Goal: Task Accomplishment & Management: Use online tool/utility

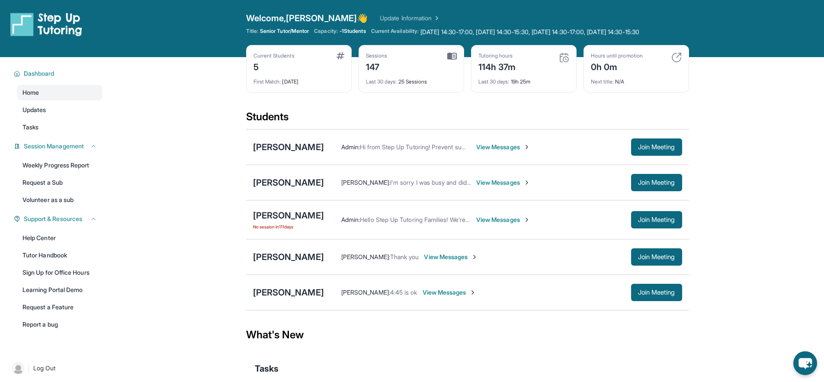
click at [213, 182] on main "Current Students 5 First Match : 9 months ago Sessions 147 Last 30 days : 25 Se…" at bounding box center [467, 242] width 713 height 371
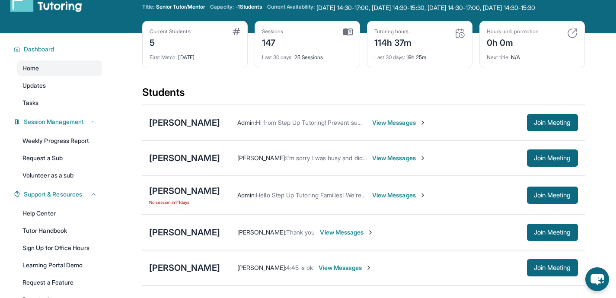
scroll to position [35, 0]
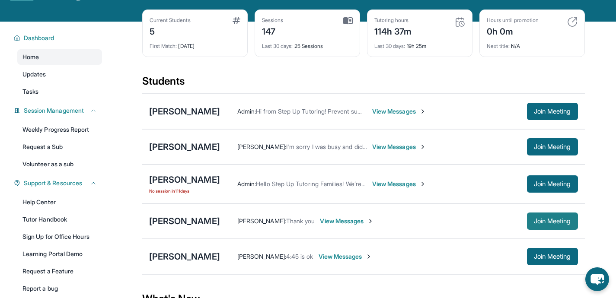
click at [559, 224] on span "Join Meeting" at bounding box center [552, 221] width 37 height 5
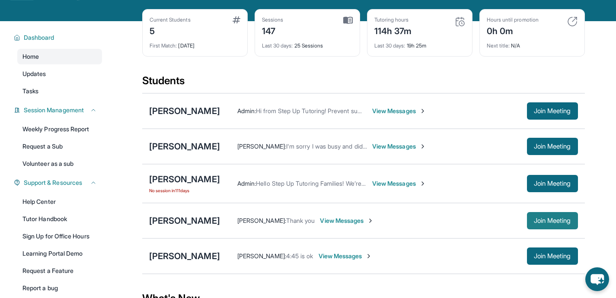
click at [535, 224] on span "Join Meeting" at bounding box center [552, 220] width 37 height 5
